Goal: Check status: Check status

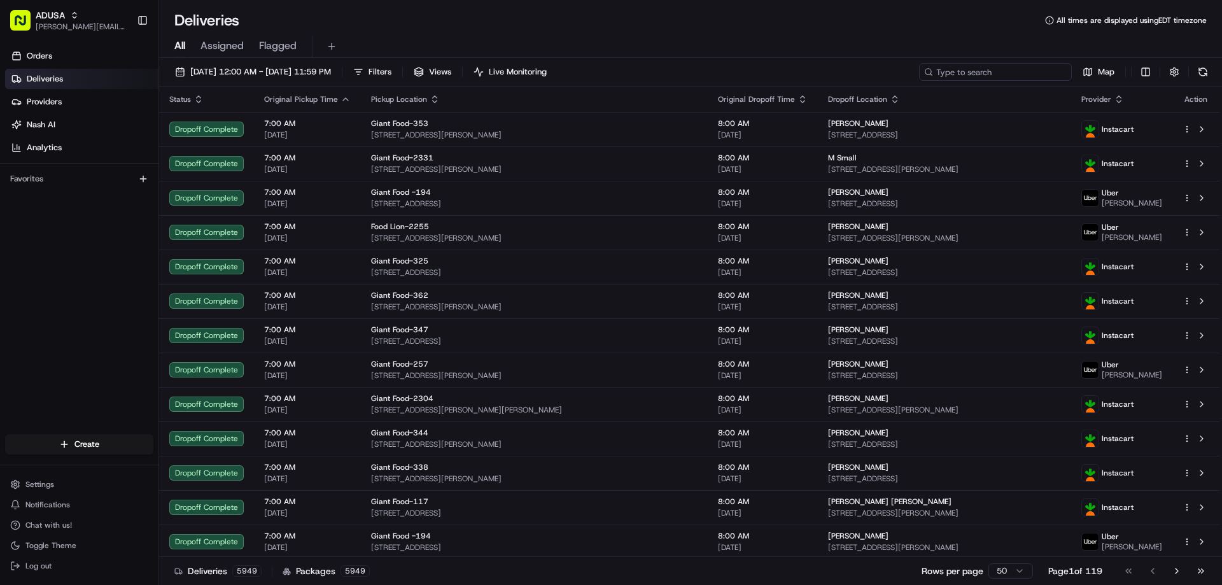
paste input "m707873316"
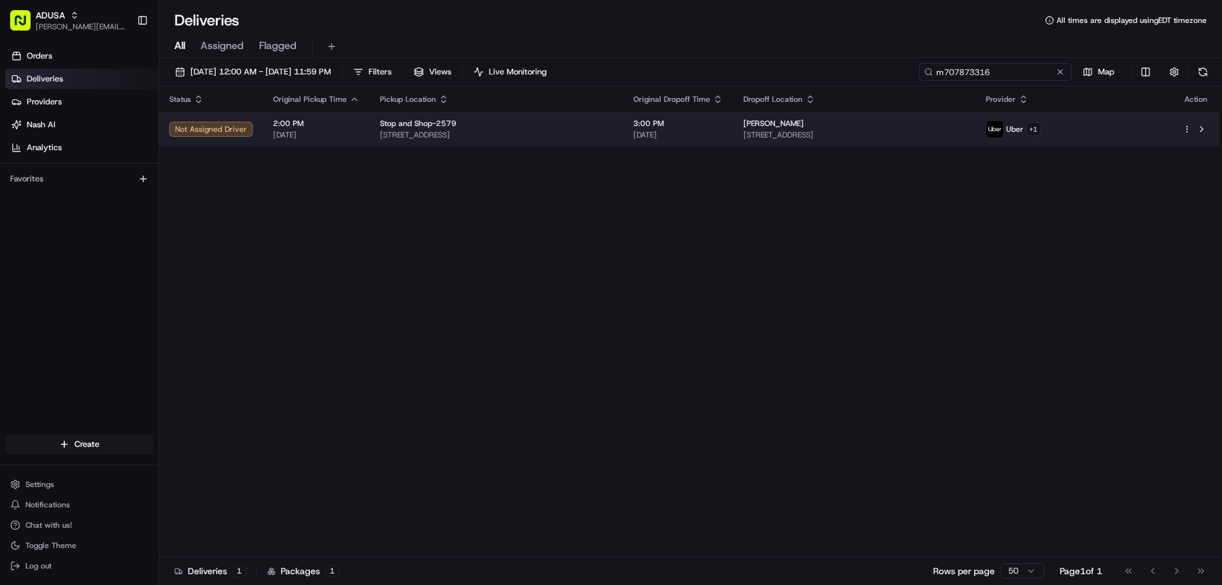
type input "m707873316"
click at [407, 134] on span "[STREET_ADDRESS]" at bounding box center [496, 135] width 233 height 10
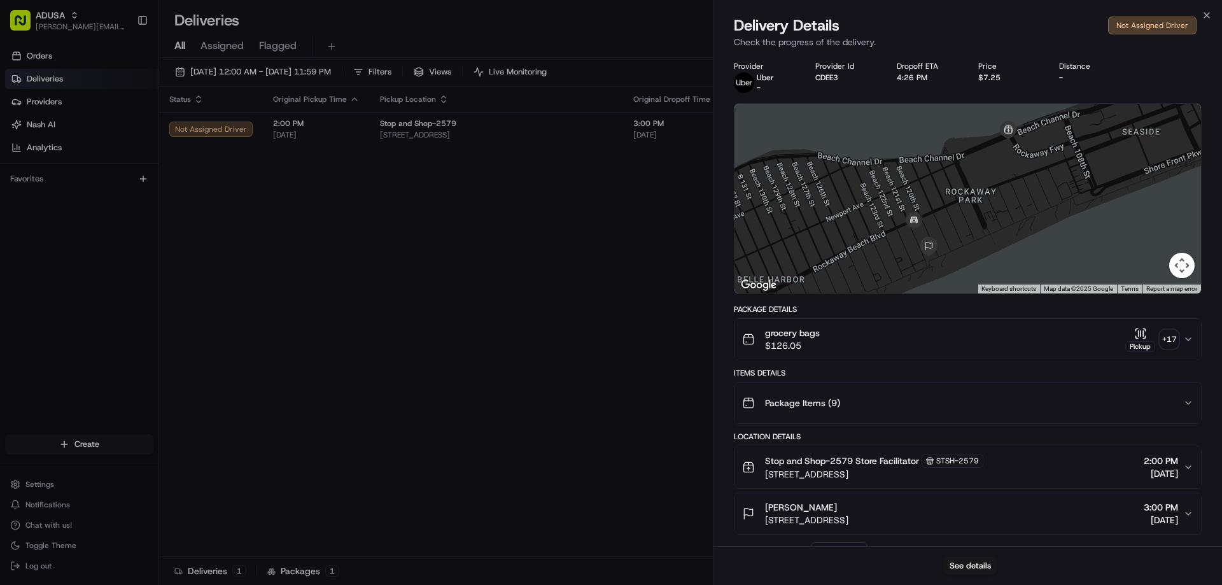
click at [1139, 341] on div "Pickup" at bounding box center [1140, 346] width 30 height 11
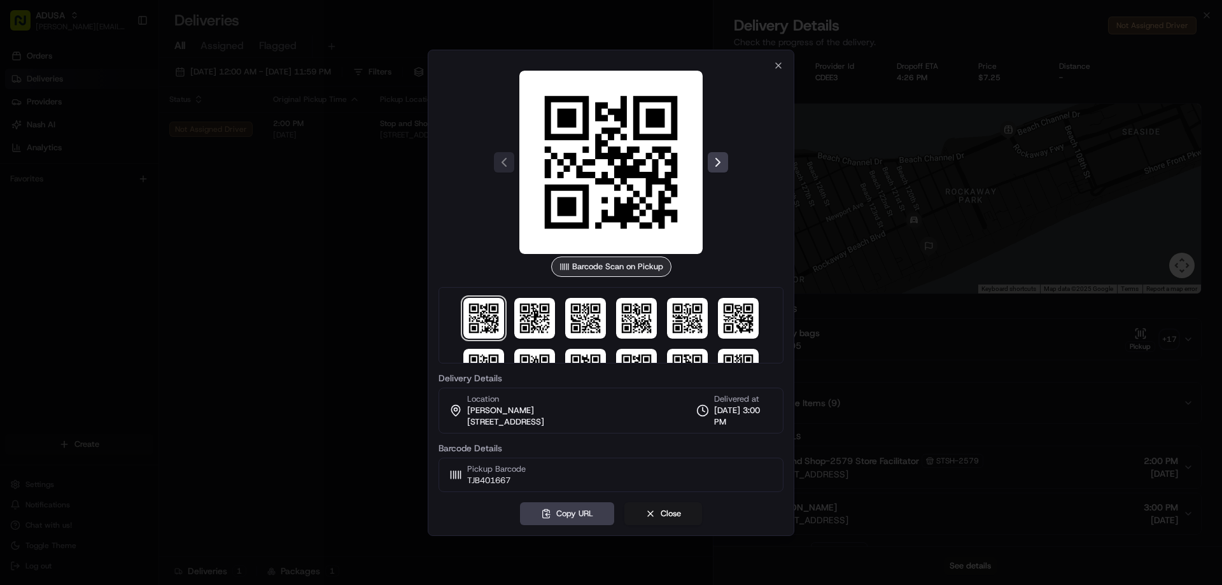
click at [316, 220] on div at bounding box center [611, 292] width 1222 height 585
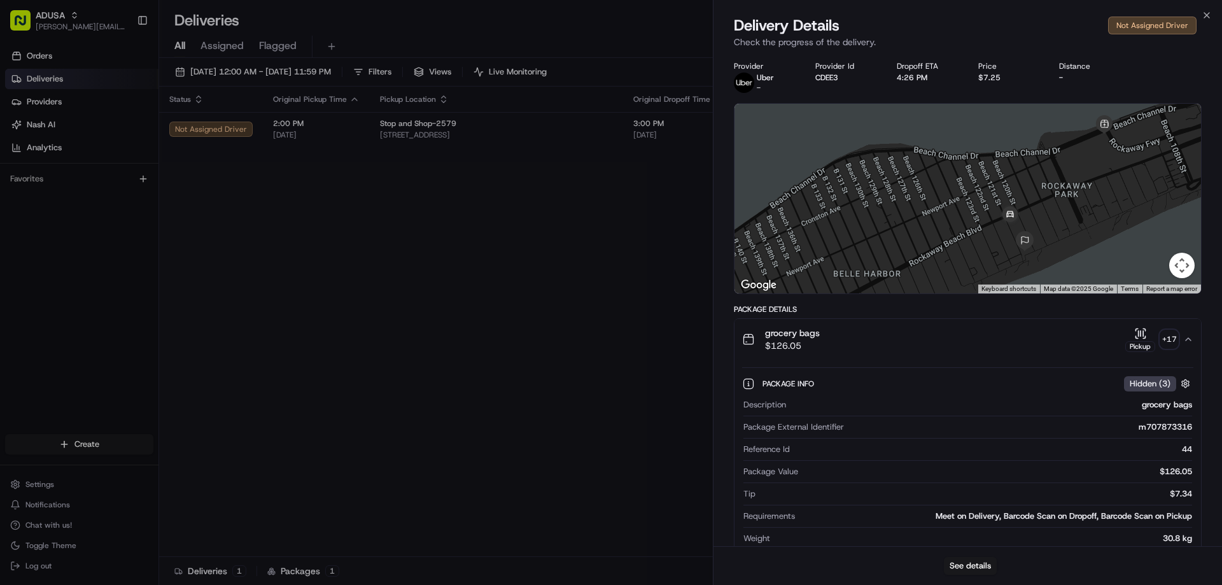
drag, startPoint x: 896, startPoint y: 214, endPoint x: 993, endPoint y: 208, distance: 97.6
click at [993, 208] on div at bounding box center [967, 199] width 466 height 190
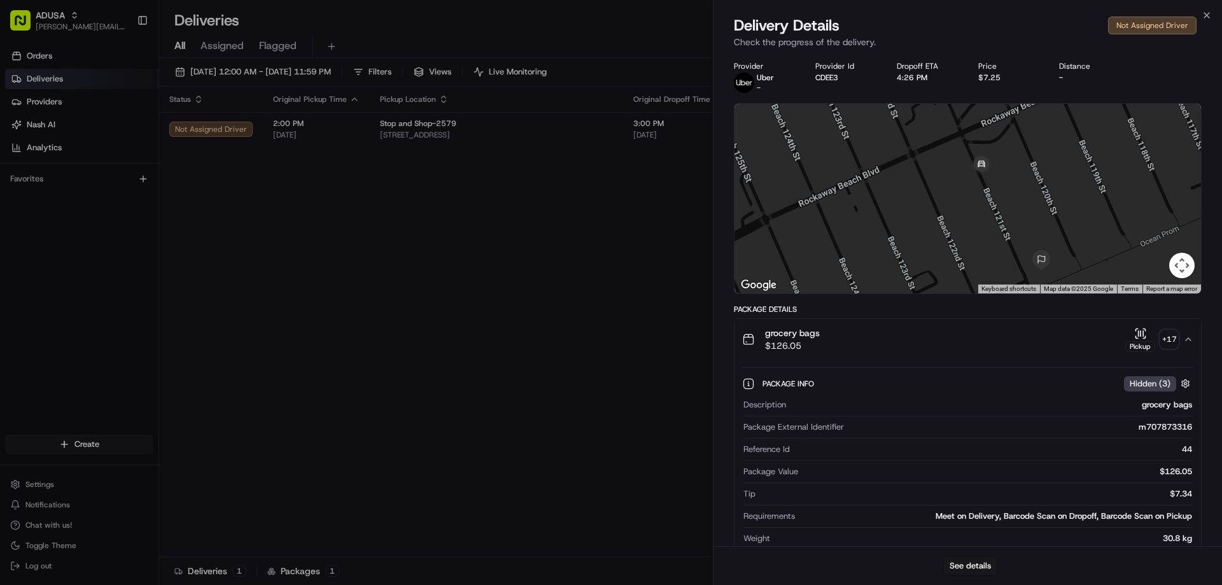
drag, startPoint x: 1062, startPoint y: 203, endPoint x: 986, endPoint y: 233, distance: 81.4
click at [986, 233] on div at bounding box center [967, 199] width 466 height 190
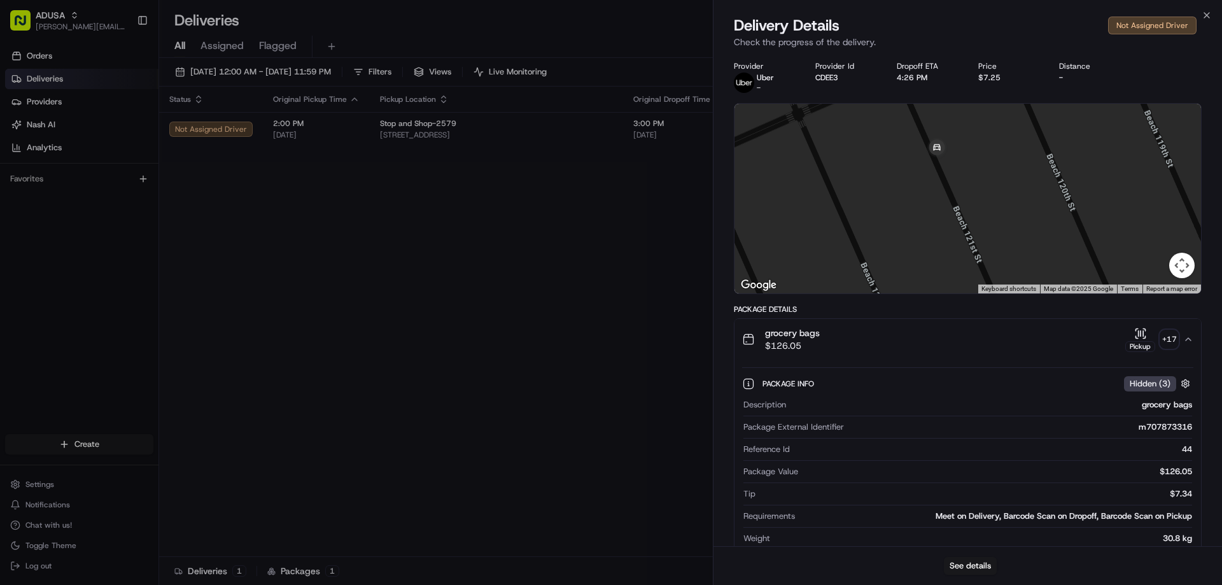
drag, startPoint x: 986, startPoint y: 171, endPoint x: 982, endPoint y: 218, distance: 47.3
click at [982, 218] on div at bounding box center [967, 199] width 466 height 190
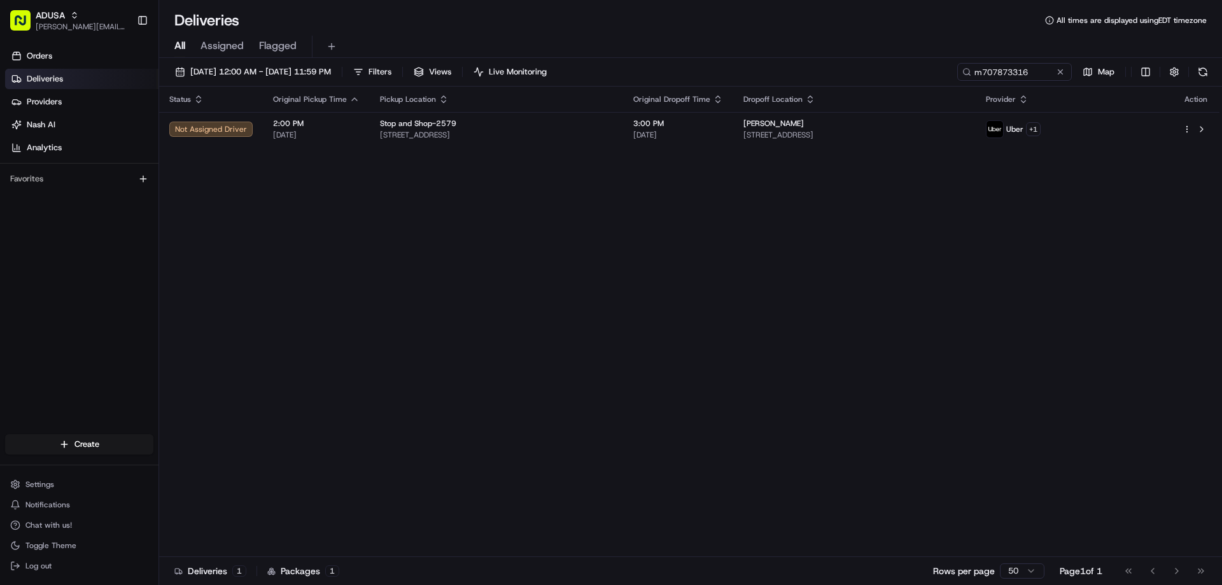
click at [488, 207] on div "Status Original Pickup Time Pickup Location Original Dropoff Time Dropoff Locat…" at bounding box center [689, 322] width 1060 height 470
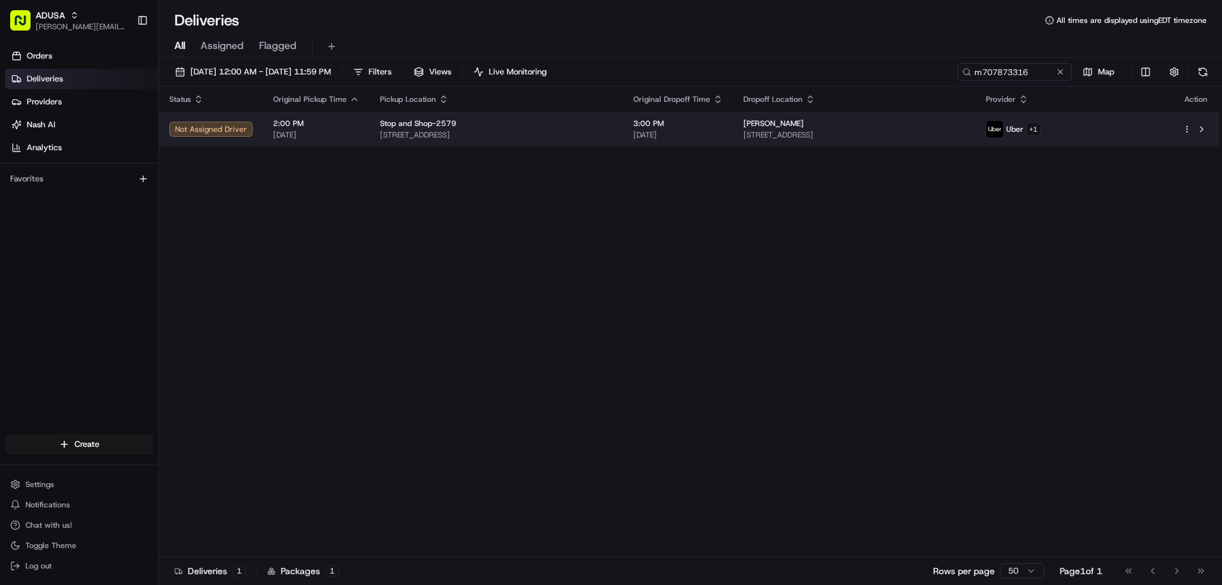
click at [407, 134] on span "[STREET_ADDRESS]" at bounding box center [496, 135] width 233 height 10
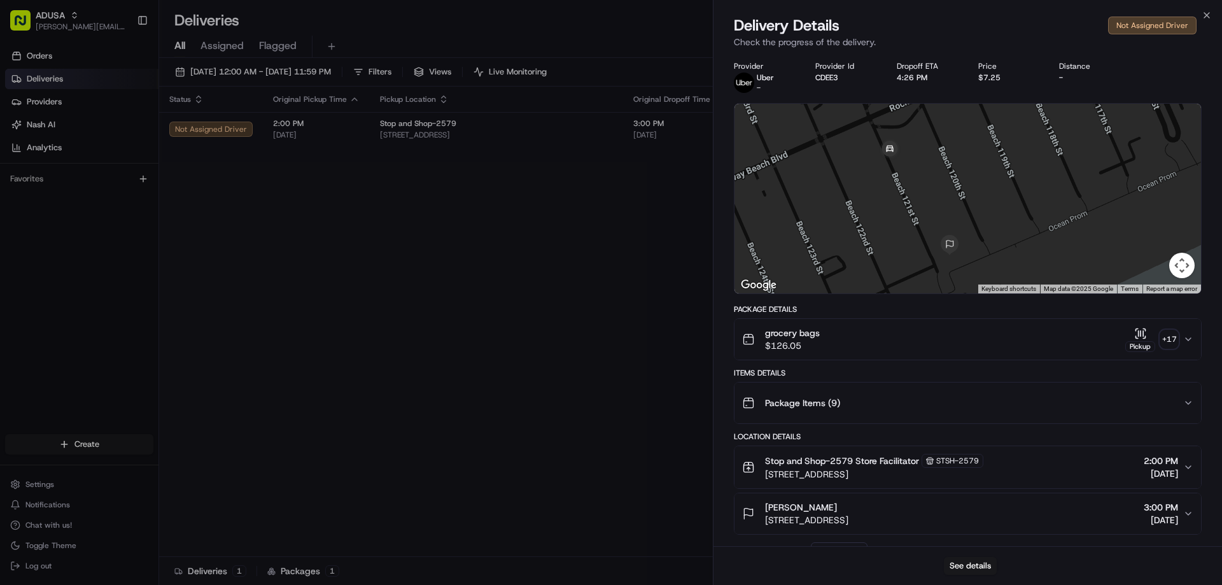
drag, startPoint x: 909, startPoint y: 253, endPoint x: 879, endPoint y: 209, distance: 53.1
click at [879, 209] on div at bounding box center [967, 199] width 466 height 190
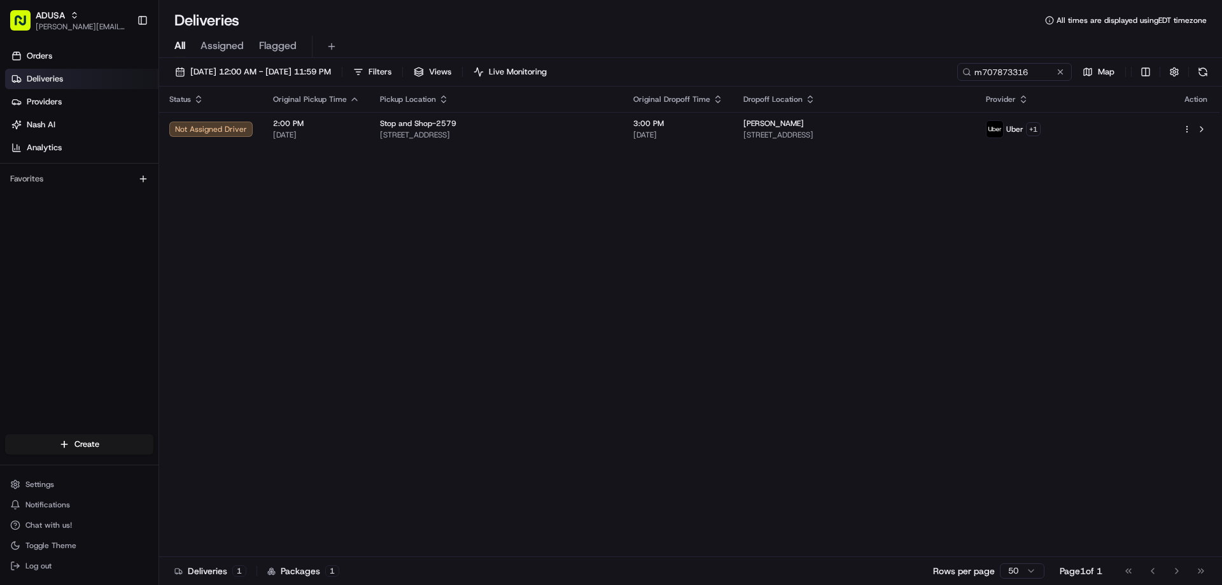
drag, startPoint x: 288, startPoint y: 273, endPoint x: 296, endPoint y: 265, distance: 11.3
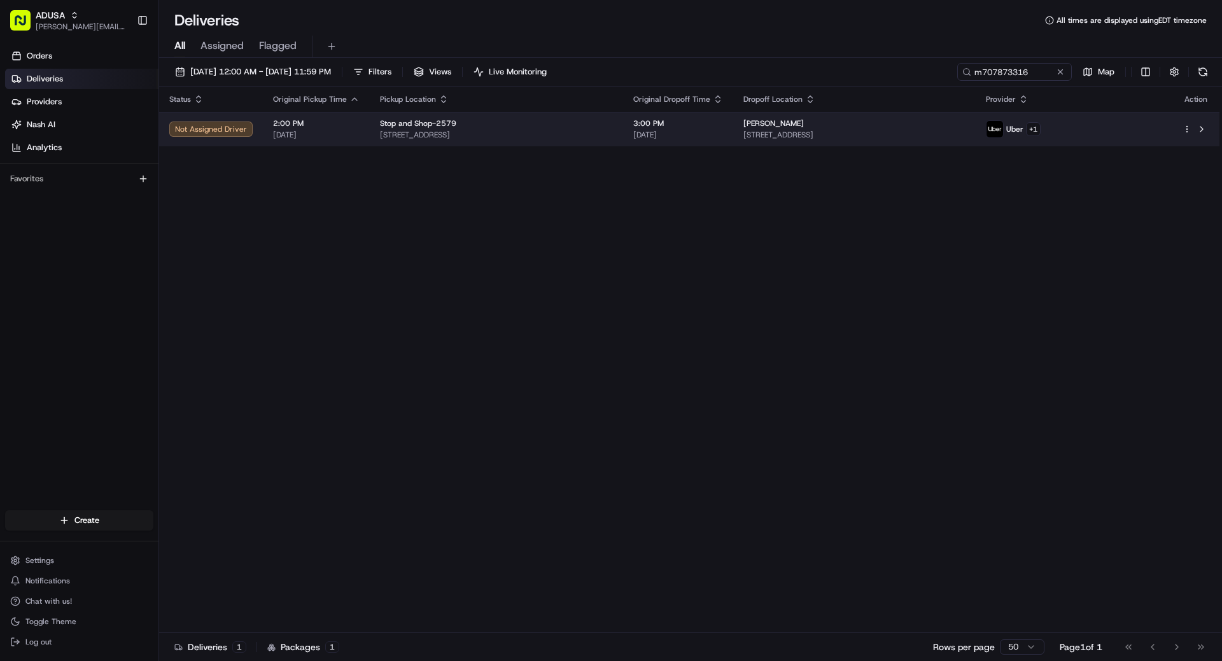
click at [307, 125] on span "2:00 PM" at bounding box center [316, 123] width 87 height 10
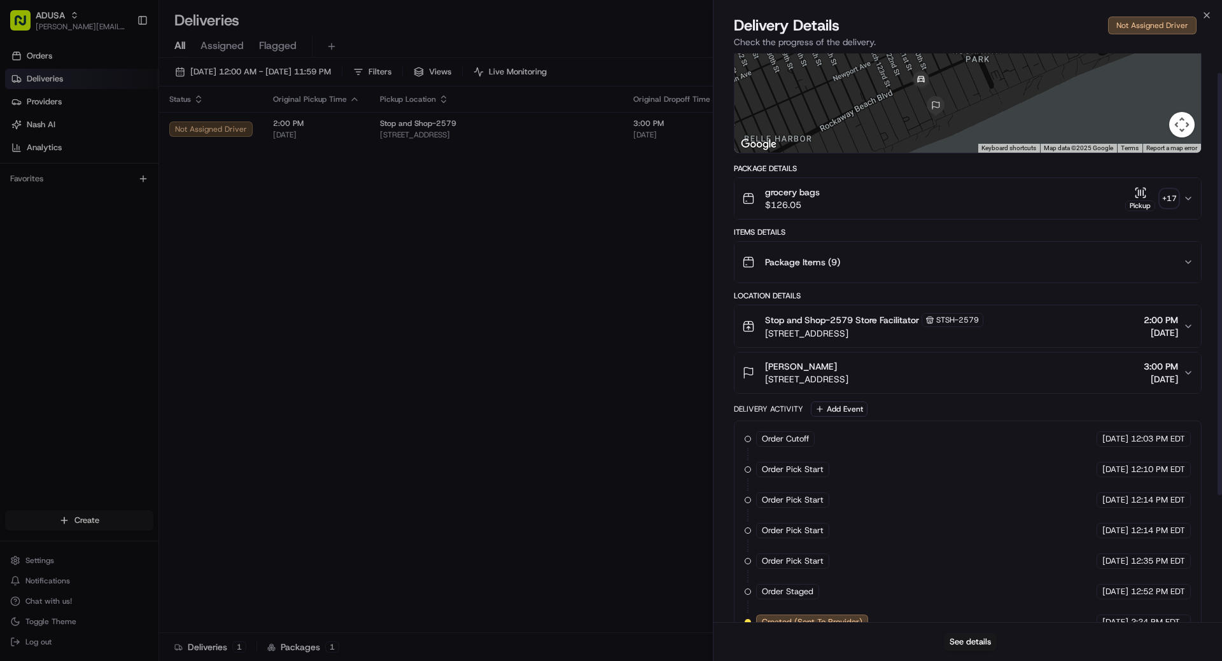
scroll to position [191, 0]
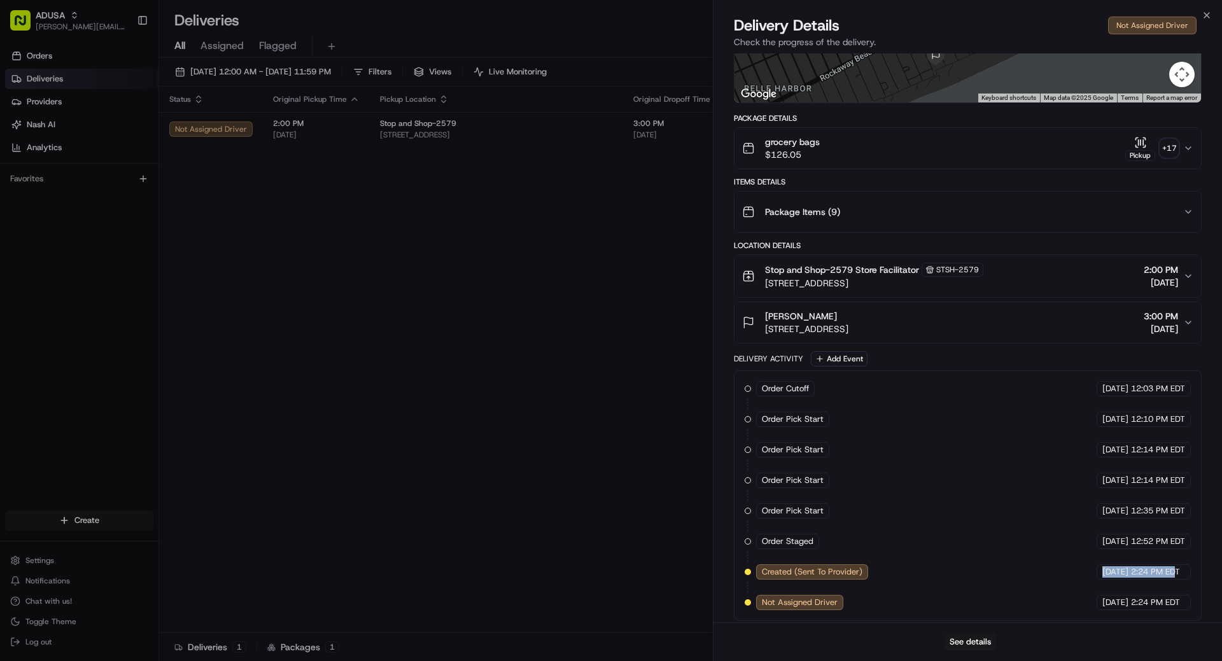
drag, startPoint x: 1163, startPoint y: 575, endPoint x: 909, endPoint y: 580, distance: 253.9
click at [909, 580] on div "Order Cutoff Stop and Shop [DATE] 12:03 PM EDT Order Pick Start Stop and Shop […" at bounding box center [968, 495] width 446 height 229
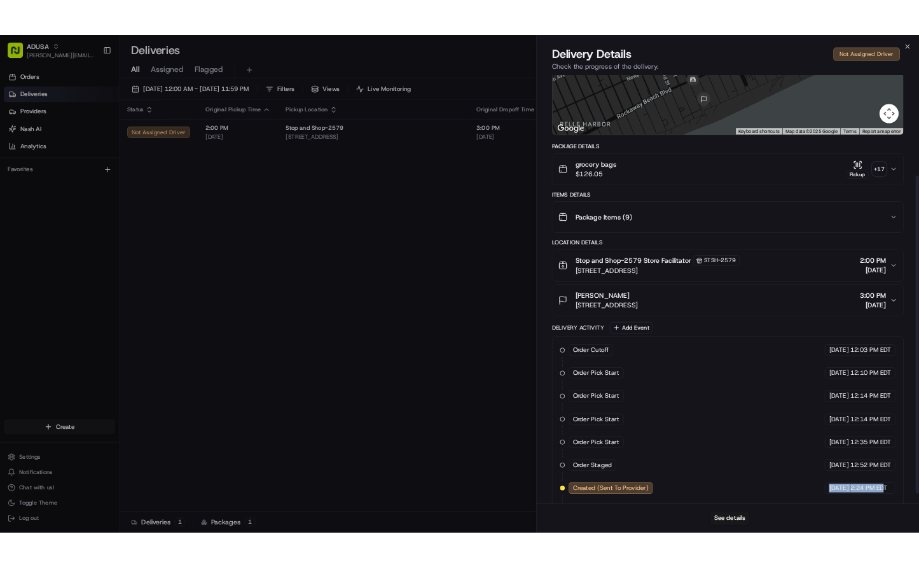
scroll to position [197, 0]
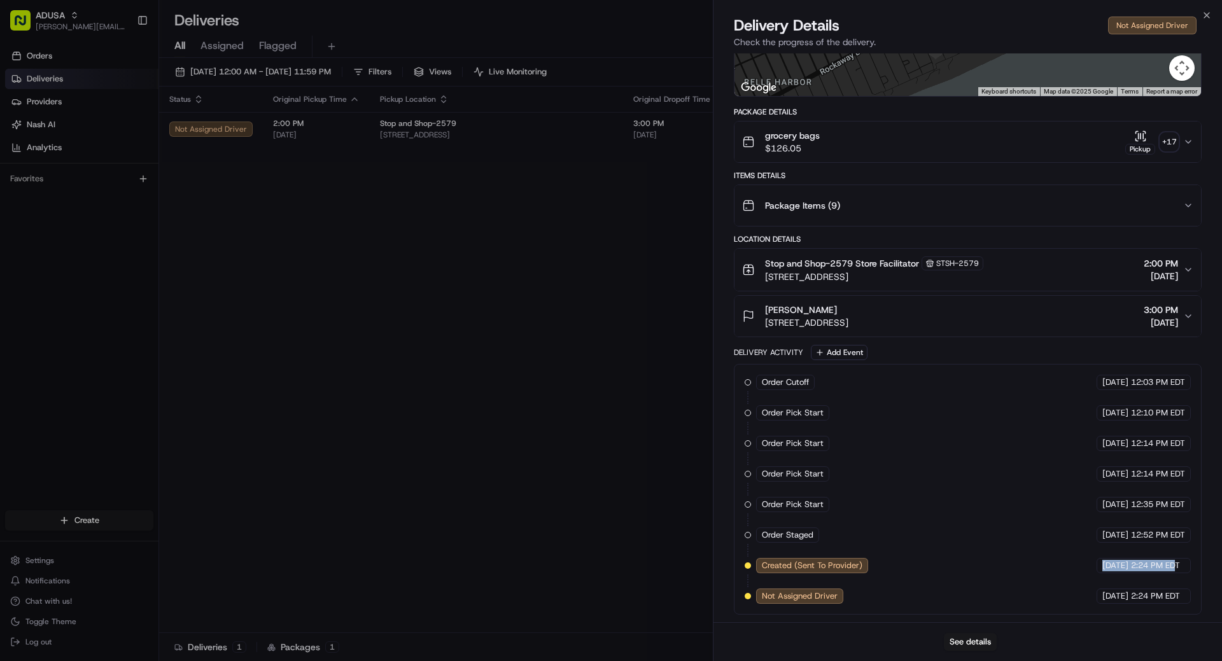
click at [964, 563] on div "Order Cutoff Stop and Shop [DATE] 12:03 PM EDT Order Pick Start Stop and Shop […" at bounding box center [968, 489] width 446 height 229
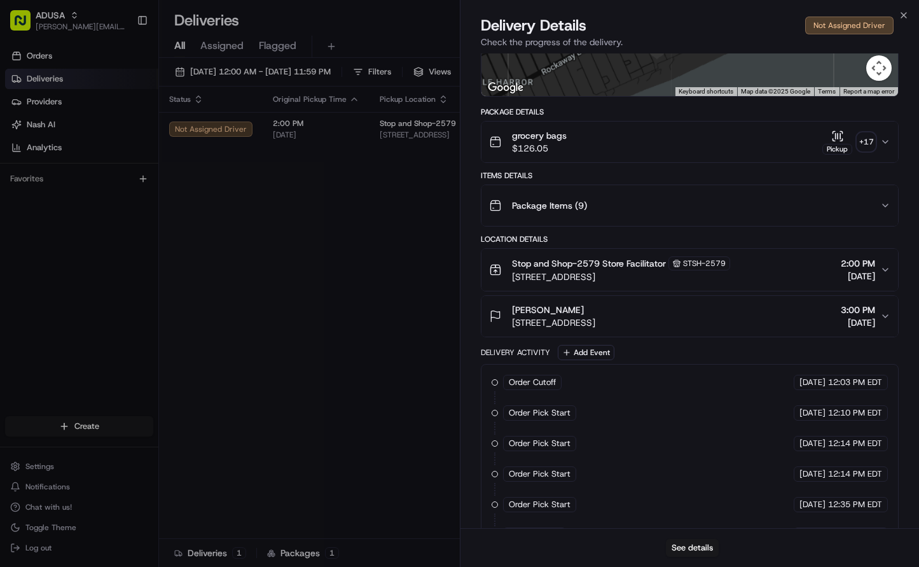
click at [881, 140] on icon "button" at bounding box center [886, 142] width 10 height 10
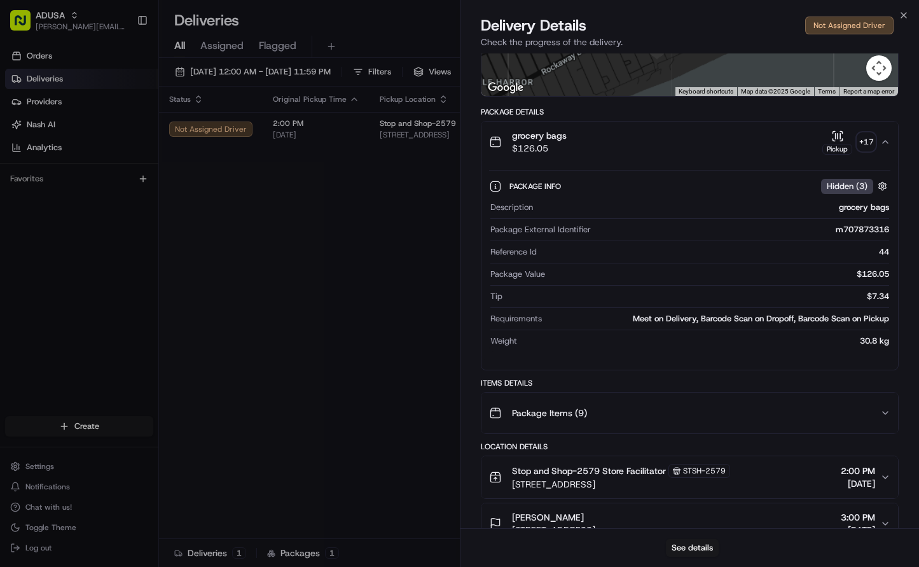
click at [832, 148] on div "Pickup" at bounding box center [838, 149] width 30 height 11
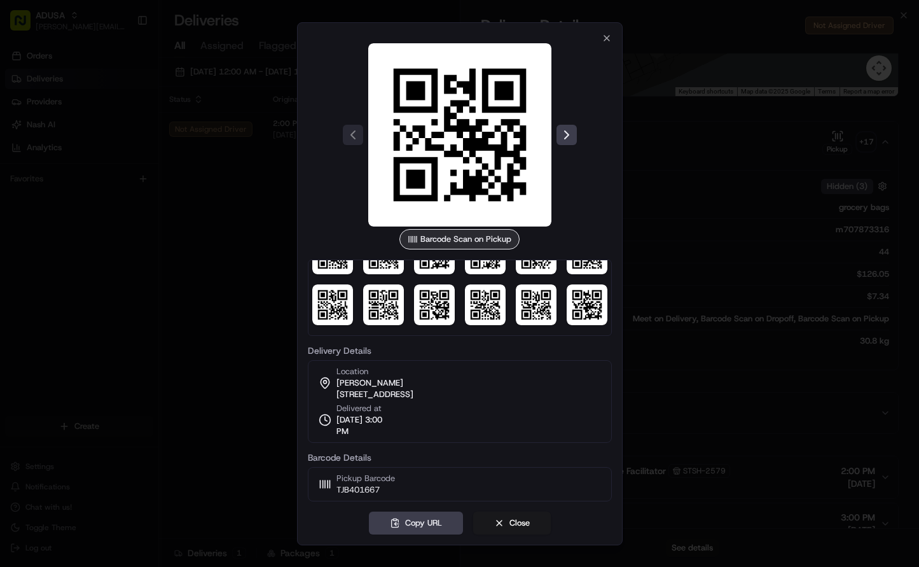
scroll to position [139, 0]
click at [512, 524] on button "Close" at bounding box center [512, 523] width 78 height 23
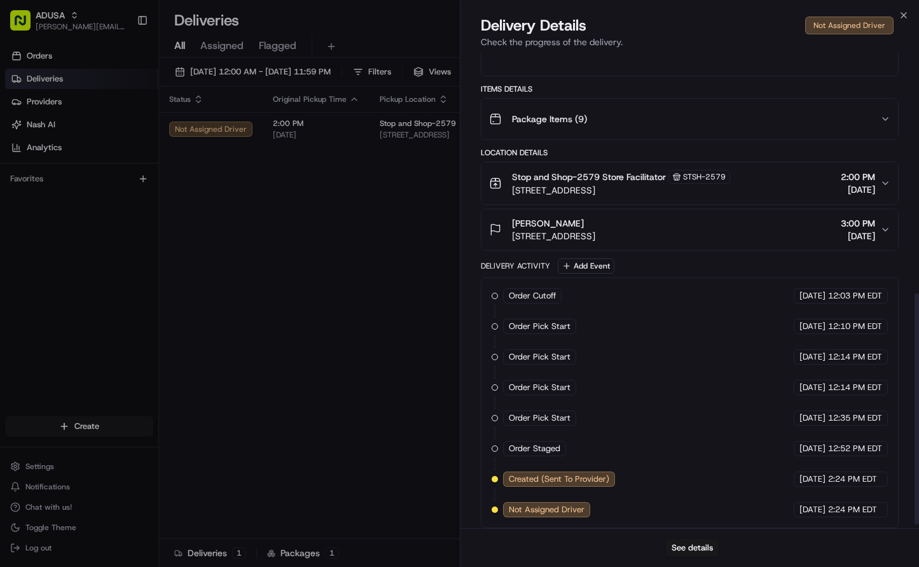
scroll to position [499, 0]
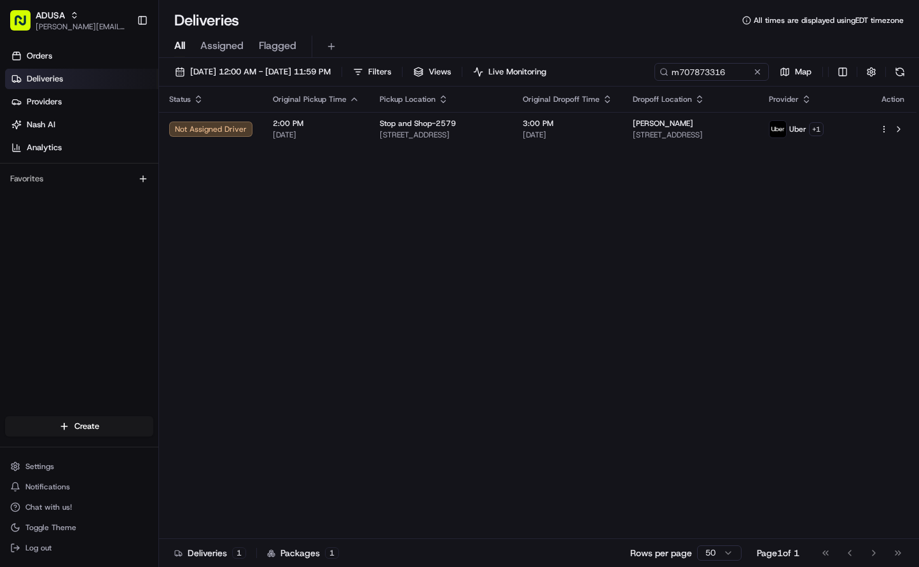
drag, startPoint x: 369, startPoint y: 296, endPoint x: 288, endPoint y: 300, distance: 81.6
click at [288, 300] on div "Status Original Pickup Time Pickup Location Original Dropoff Time Dropoff Locat…" at bounding box center [538, 313] width 758 height 452
